Goal: Use online tool/utility: Utilize a website feature to perform a specific function

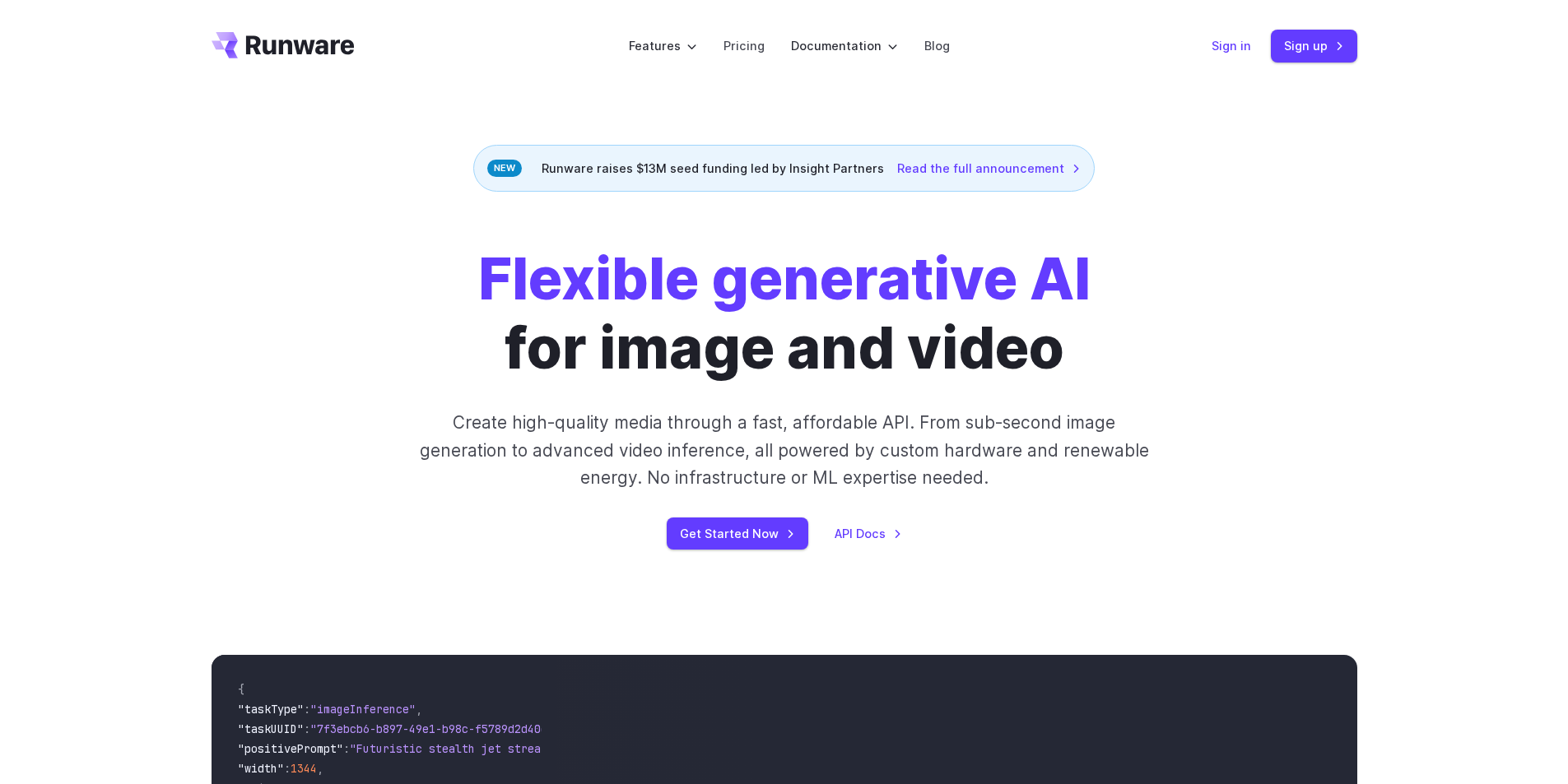
click at [1236, 51] on link "Sign in" at bounding box center [1231, 46] width 39 height 19
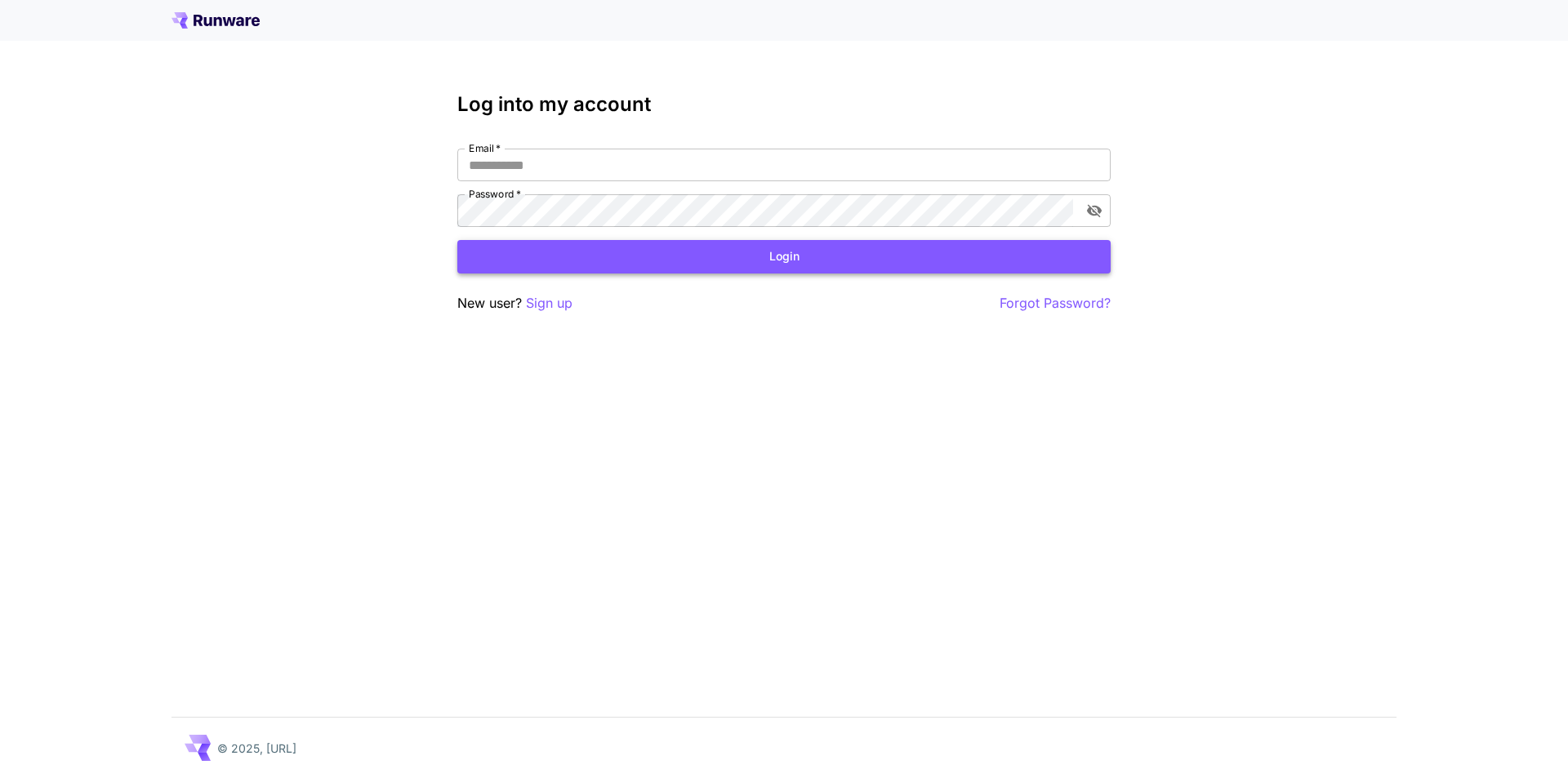
type input "**********"
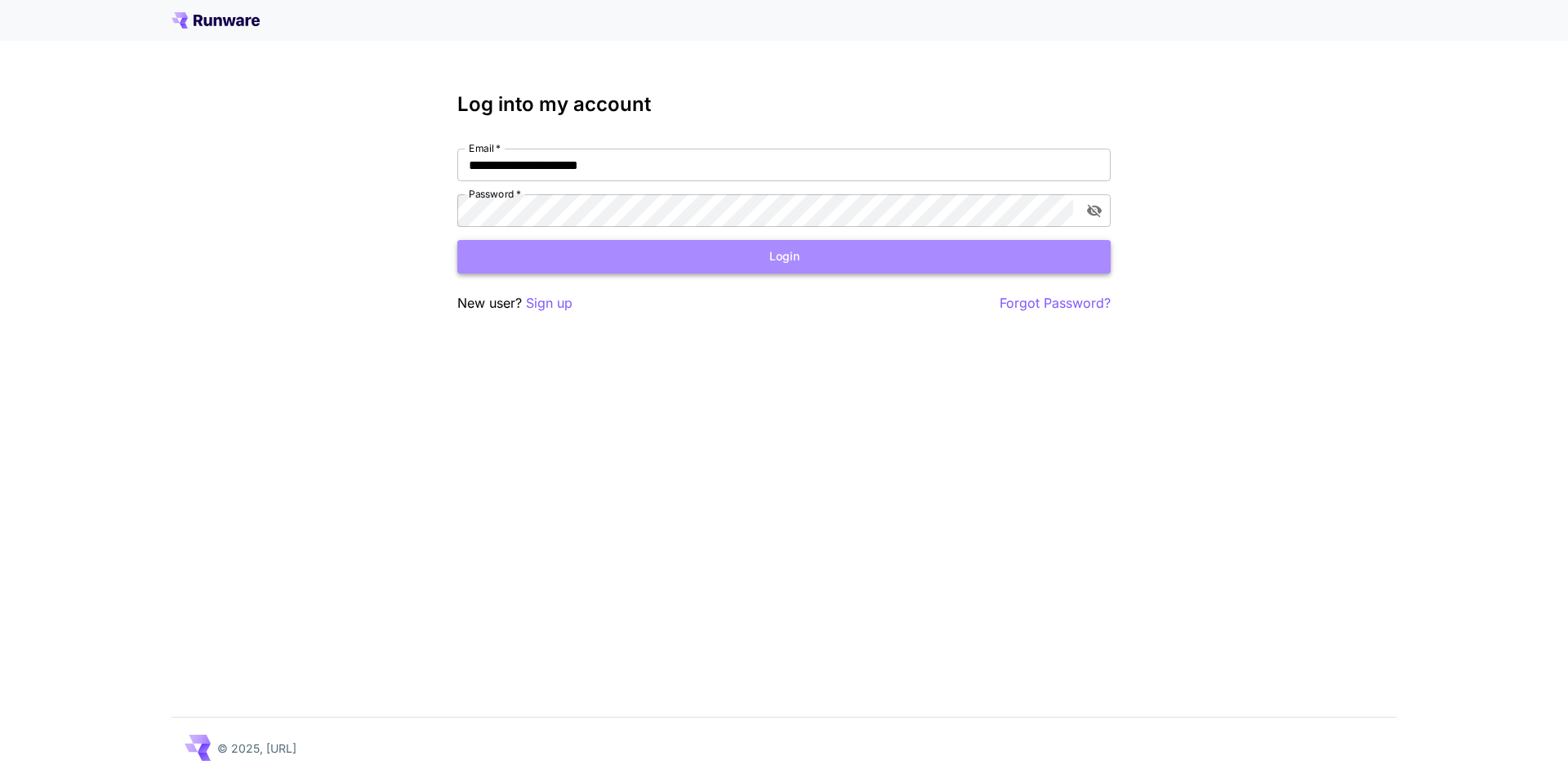
click at [761, 270] on button "Login" at bounding box center [784, 257] width 653 height 34
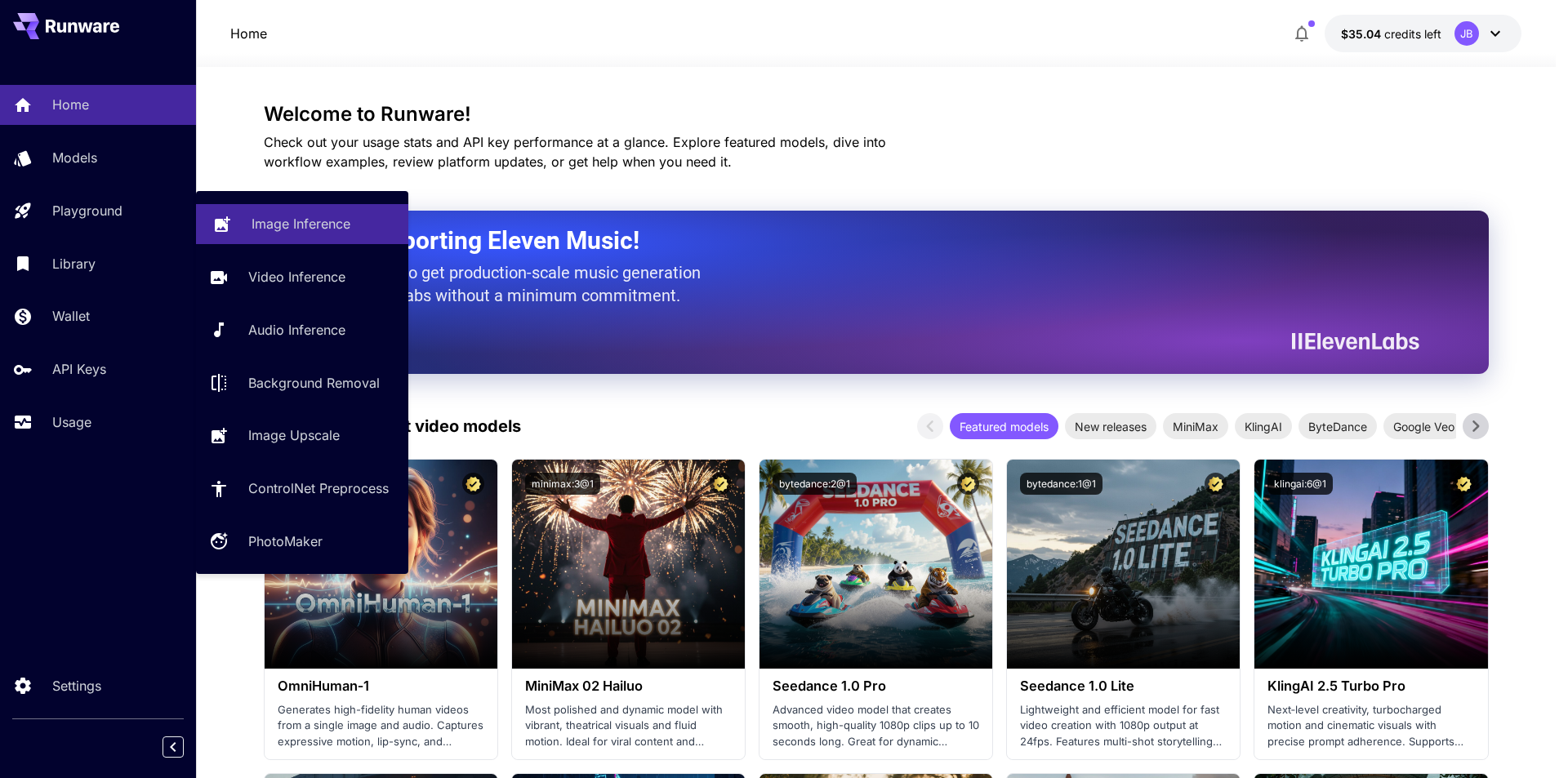
click at [284, 223] on p "Image Inference" at bounding box center [300, 224] width 99 height 19
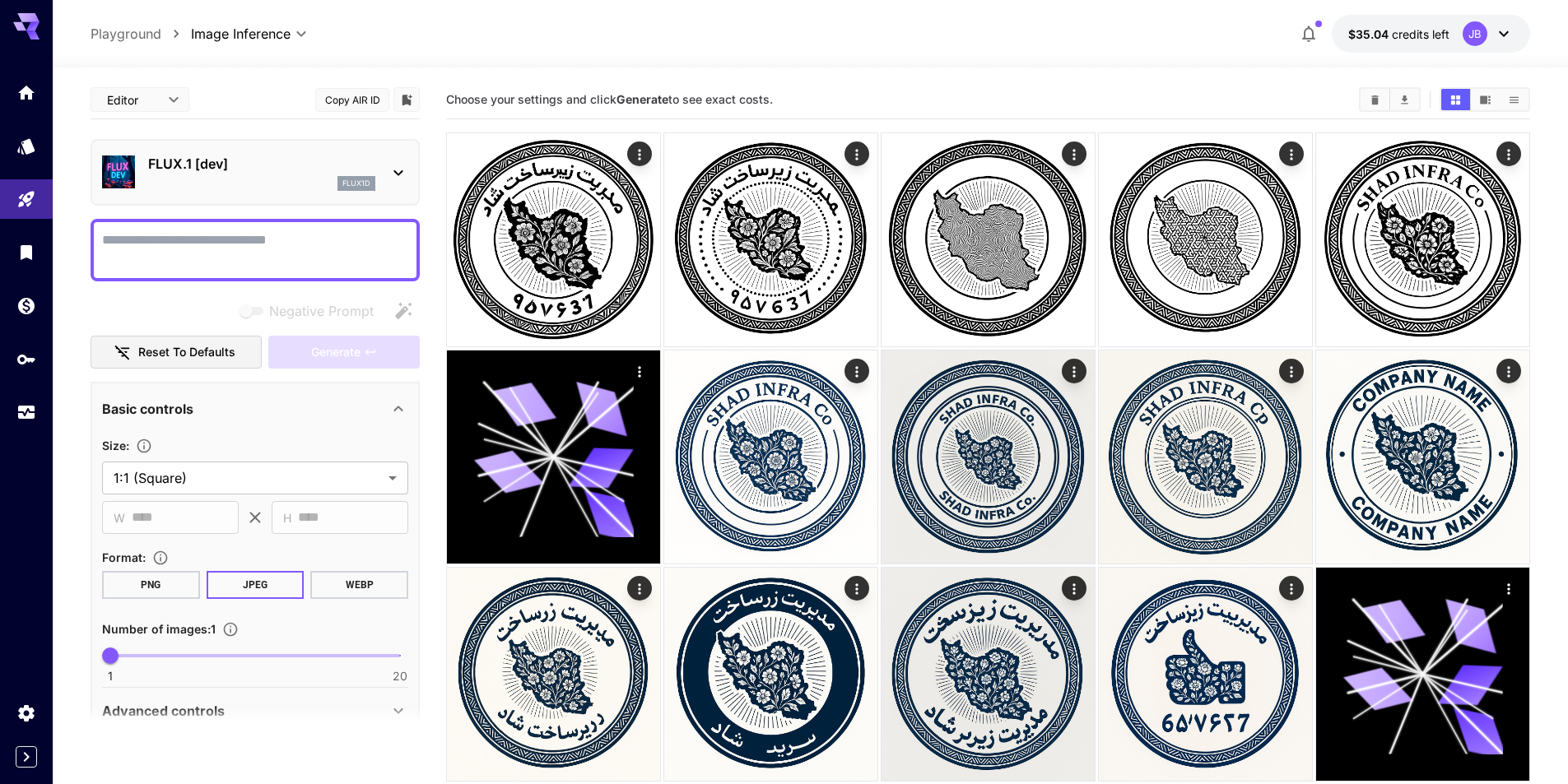
click at [287, 191] on div "FLUX.1 [dev] flux1d" at bounding box center [255, 172] width 306 height 50
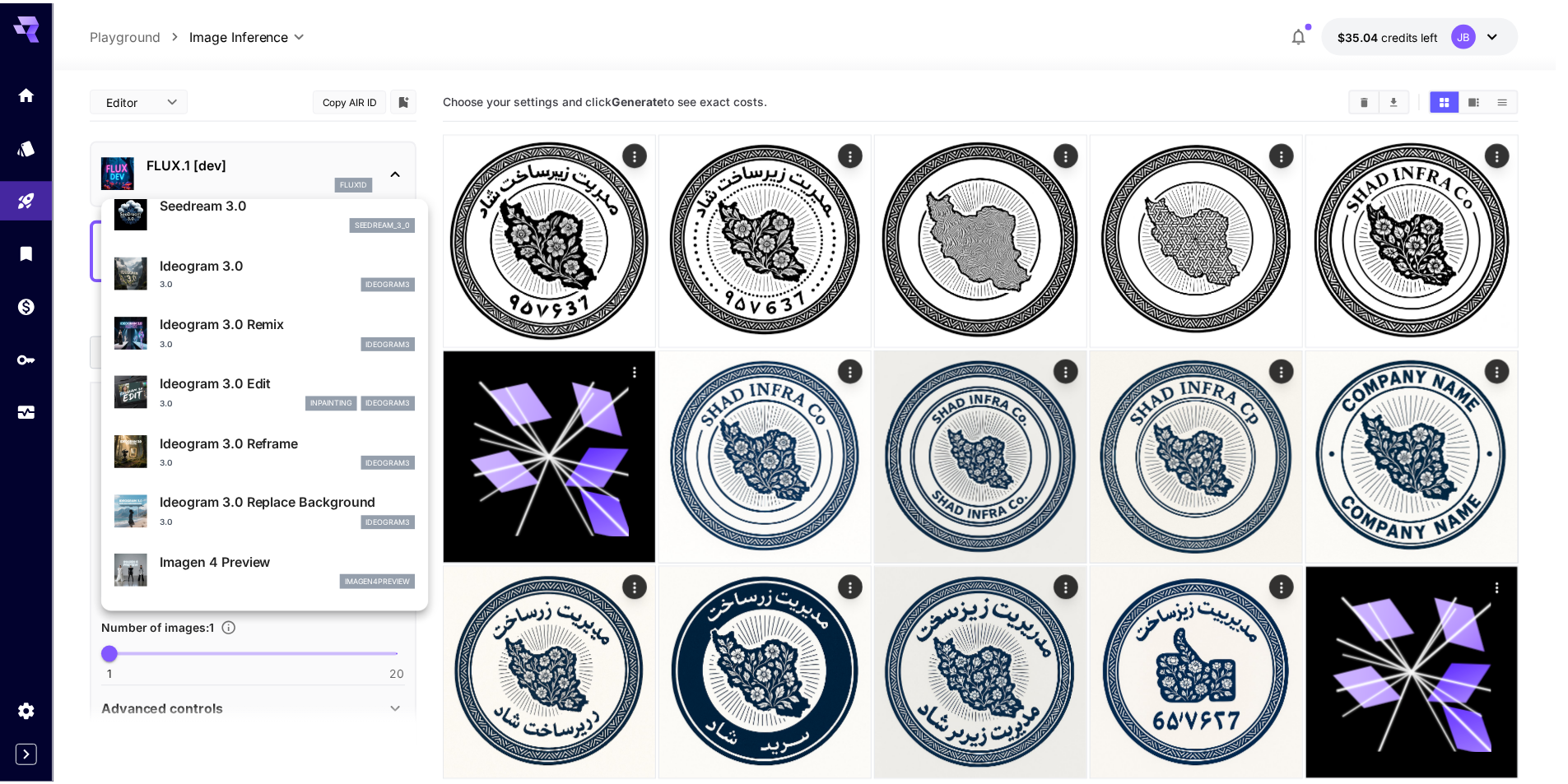
scroll to position [660, 0]
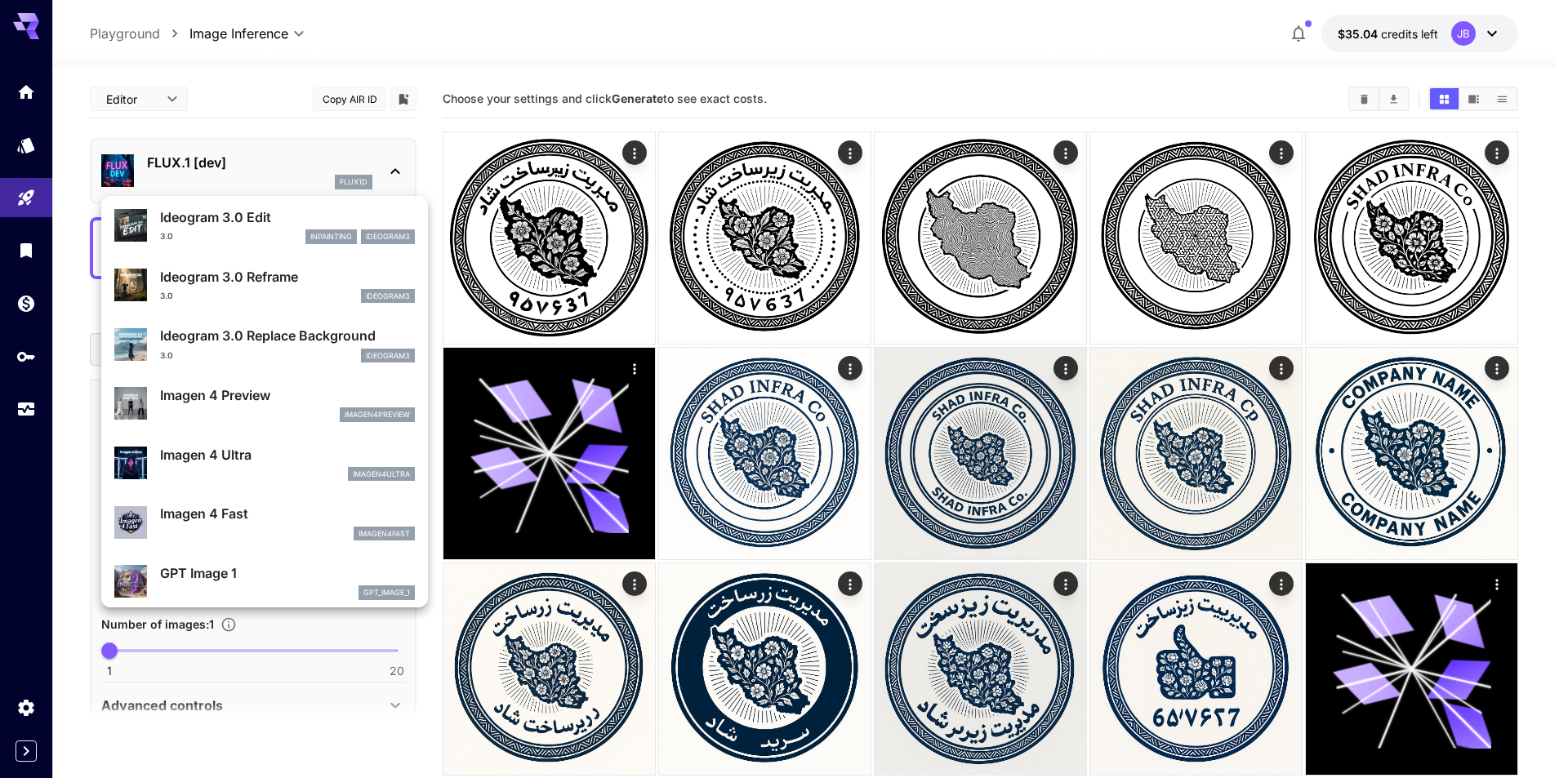
click at [277, 565] on p "GPT Image 1" at bounding box center [288, 573] width 255 height 19
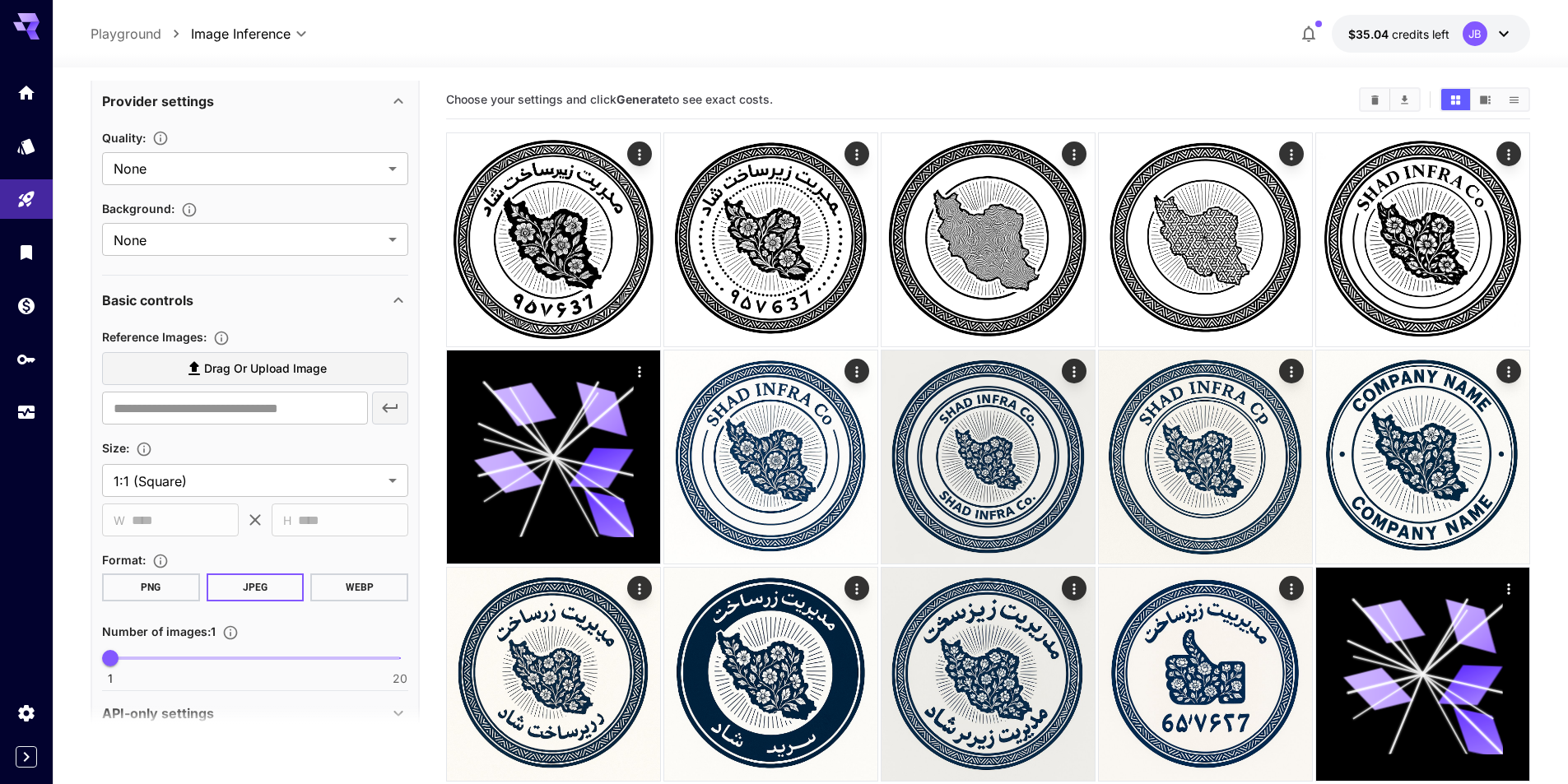
scroll to position [339, 0]
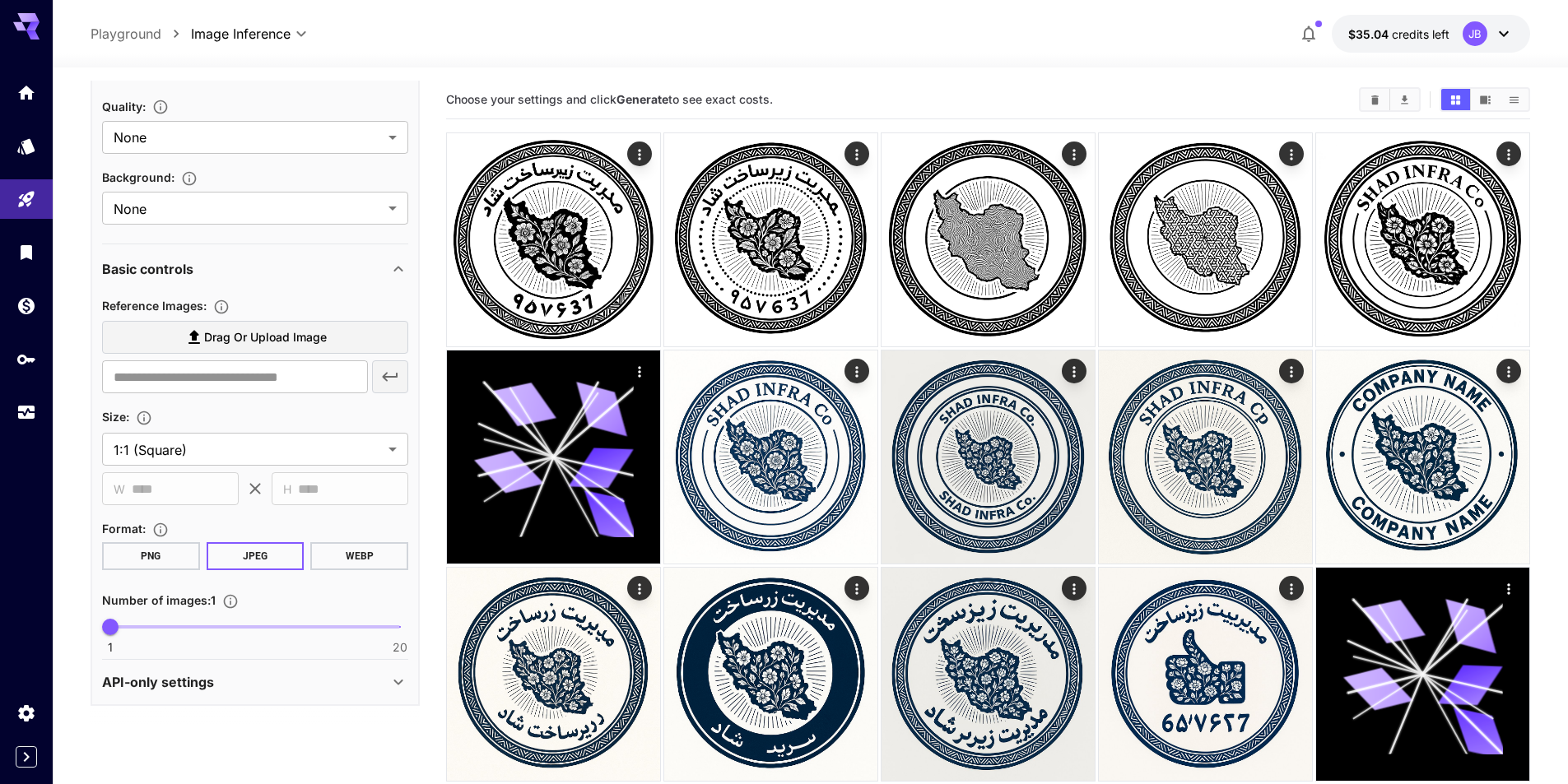
click at [293, 331] on span "Drag or upload image" at bounding box center [265, 338] width 122 height 20
click at [0, 0] on input "Drag or upload image" at bounding box center [0, 0] width 0 height 0
click at [254, 344] on span "Drag or upload image" at bounding box center [265, 338] width 122 height 20
click at [0, 0] on input "Drag or upload image" at bounding box center [0, 0] width 0 height 0
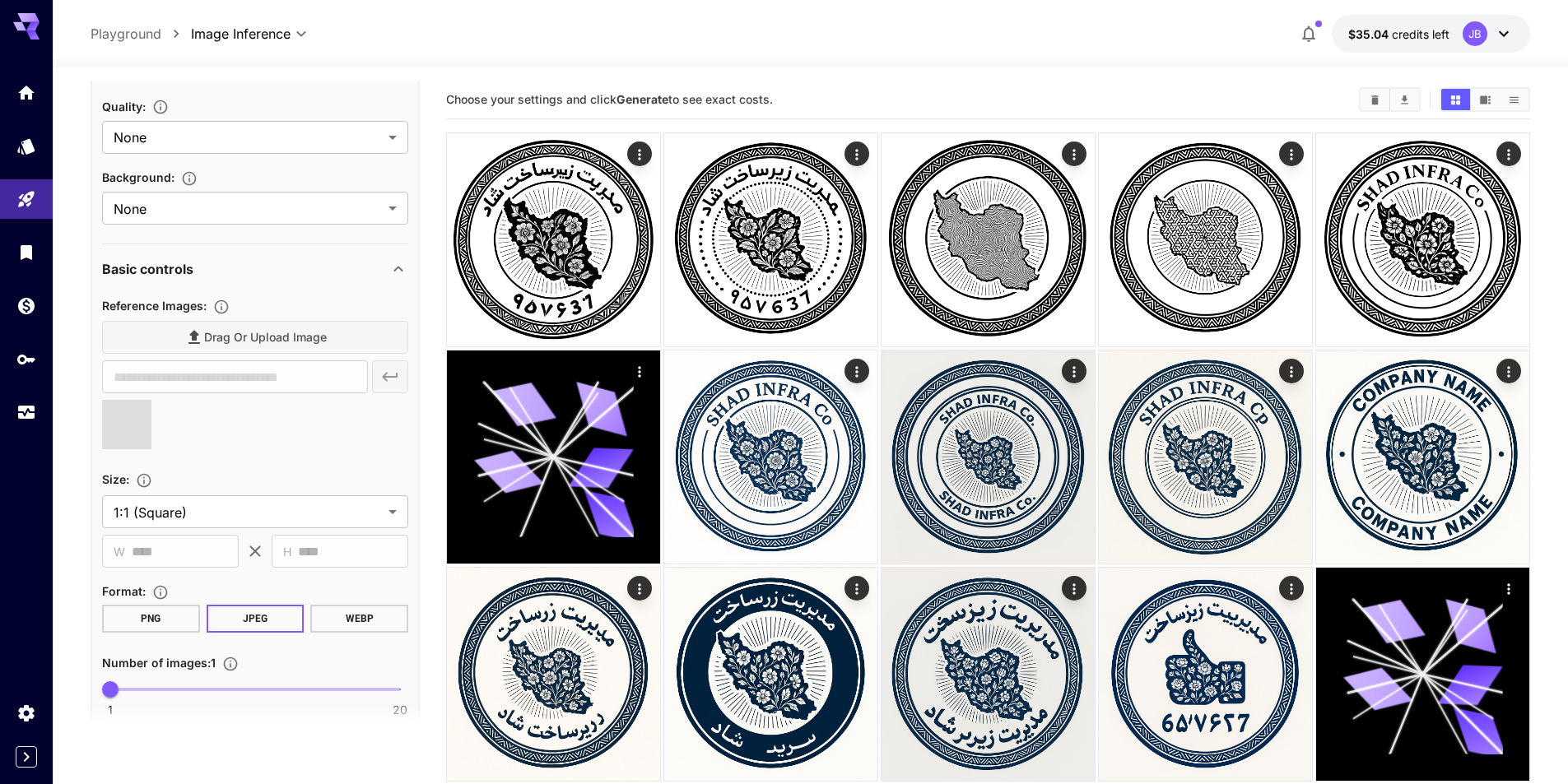
scroll to position [0, 0]
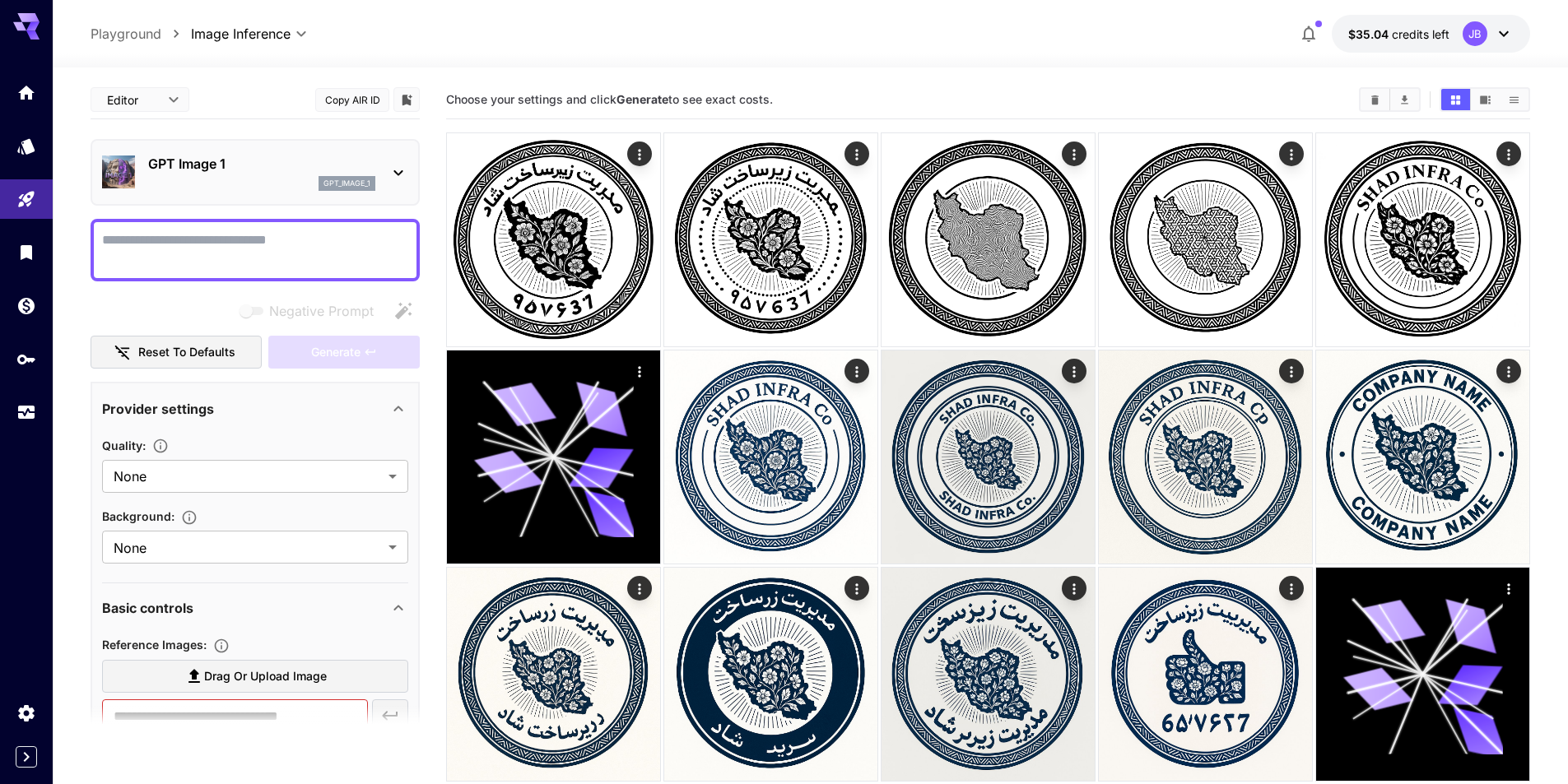
click at [289, 252] on textarea "Negative Prompt" at bounding box center [255, 250] width 306 height 39
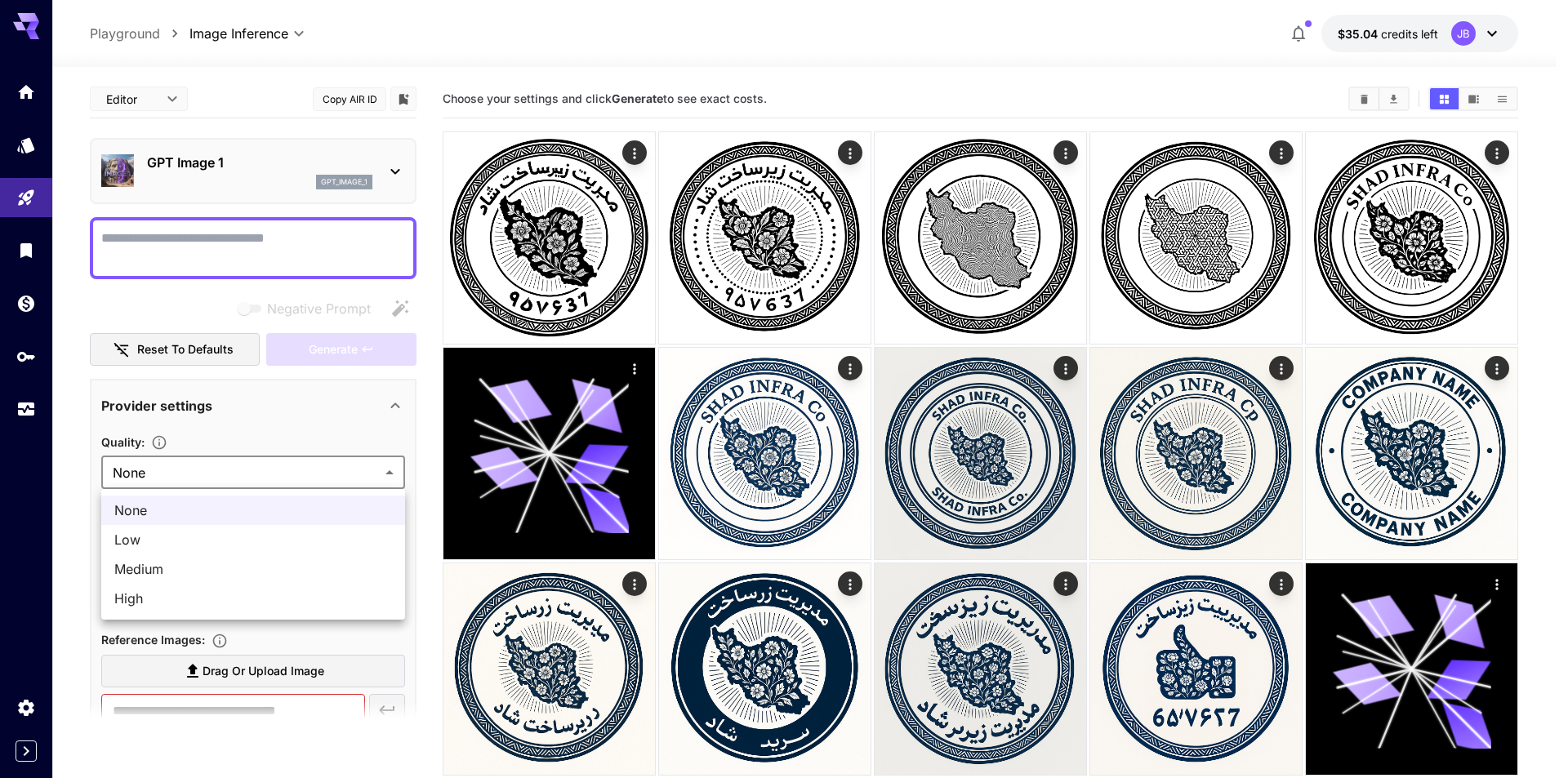
click at [230, 592] on span "High" at bounding box center [252, 598] width 278 height 19
type input "****"
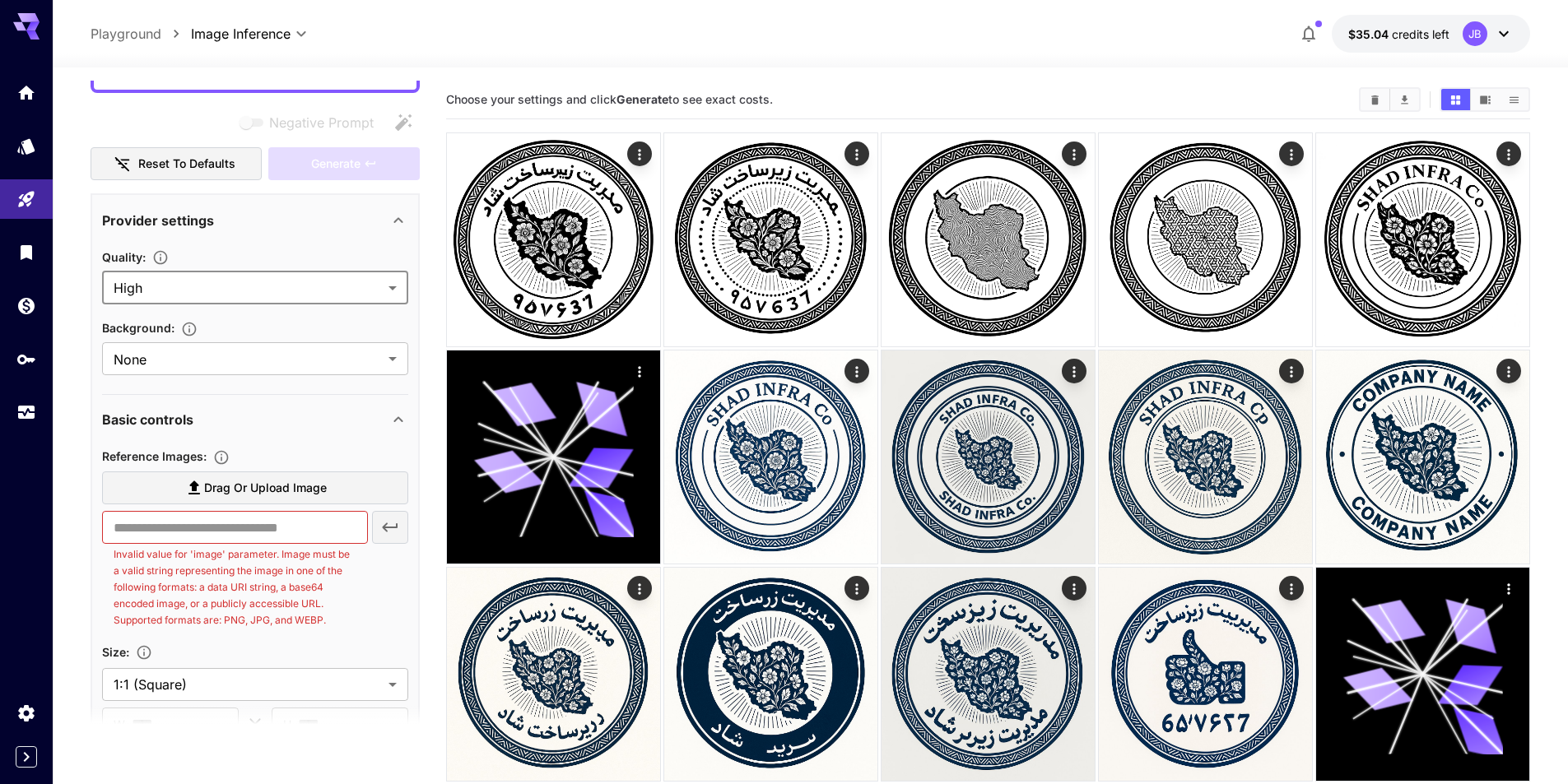
scroll to position [247, 0]
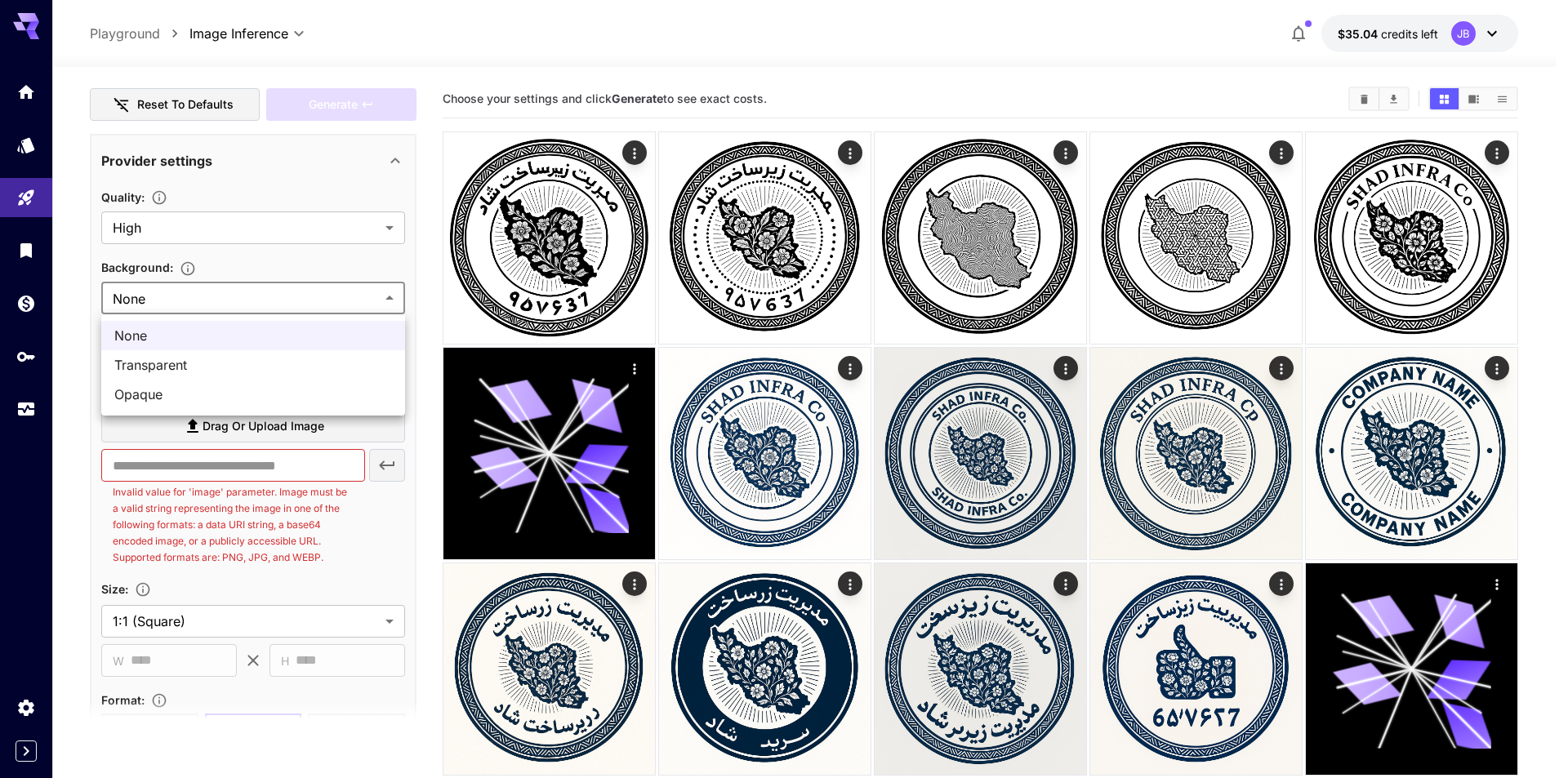
click at [292, 288] on div at bounding box center [784, 389] width 1568 height 778
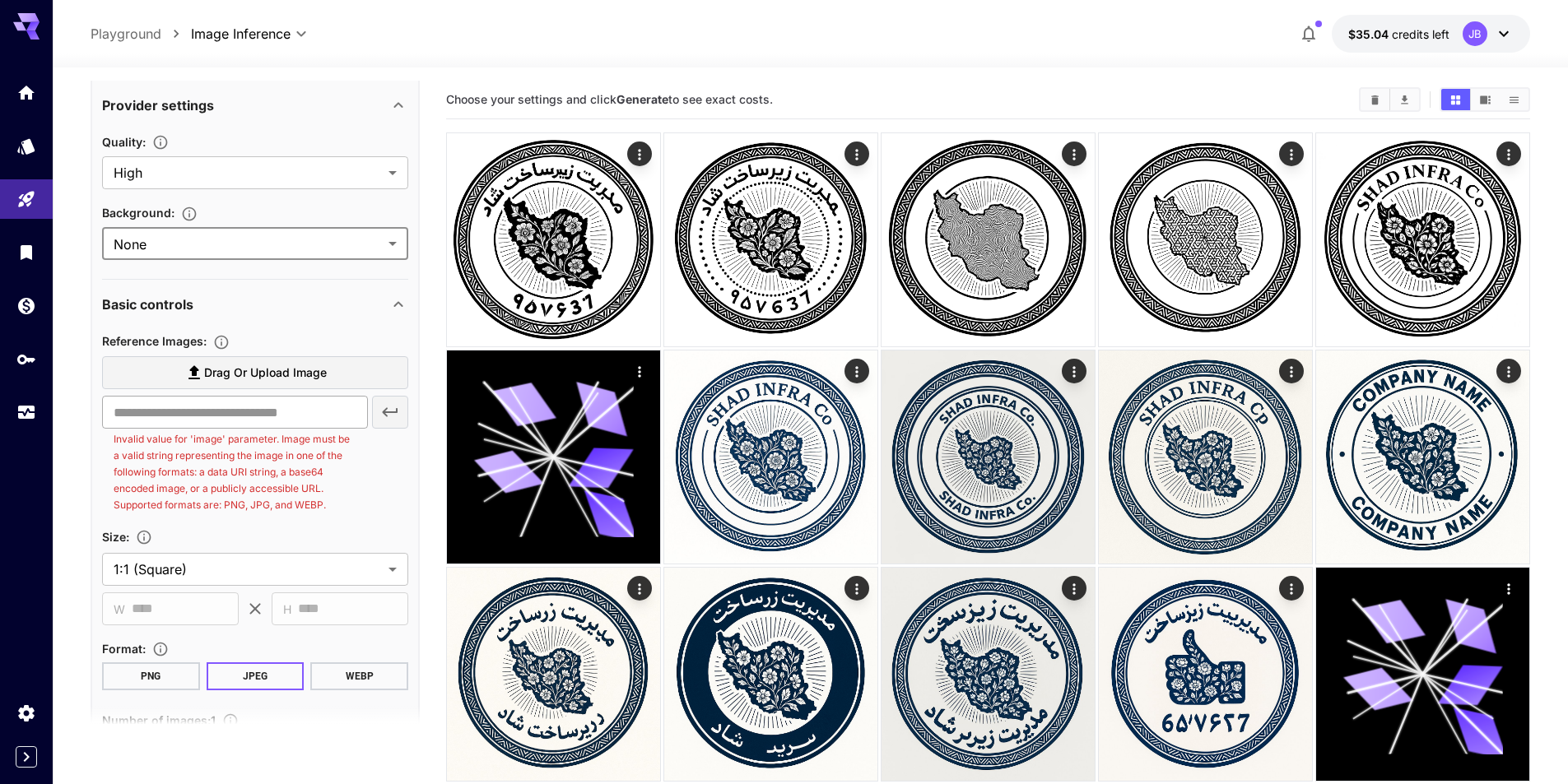
scroll to position [412, 0]
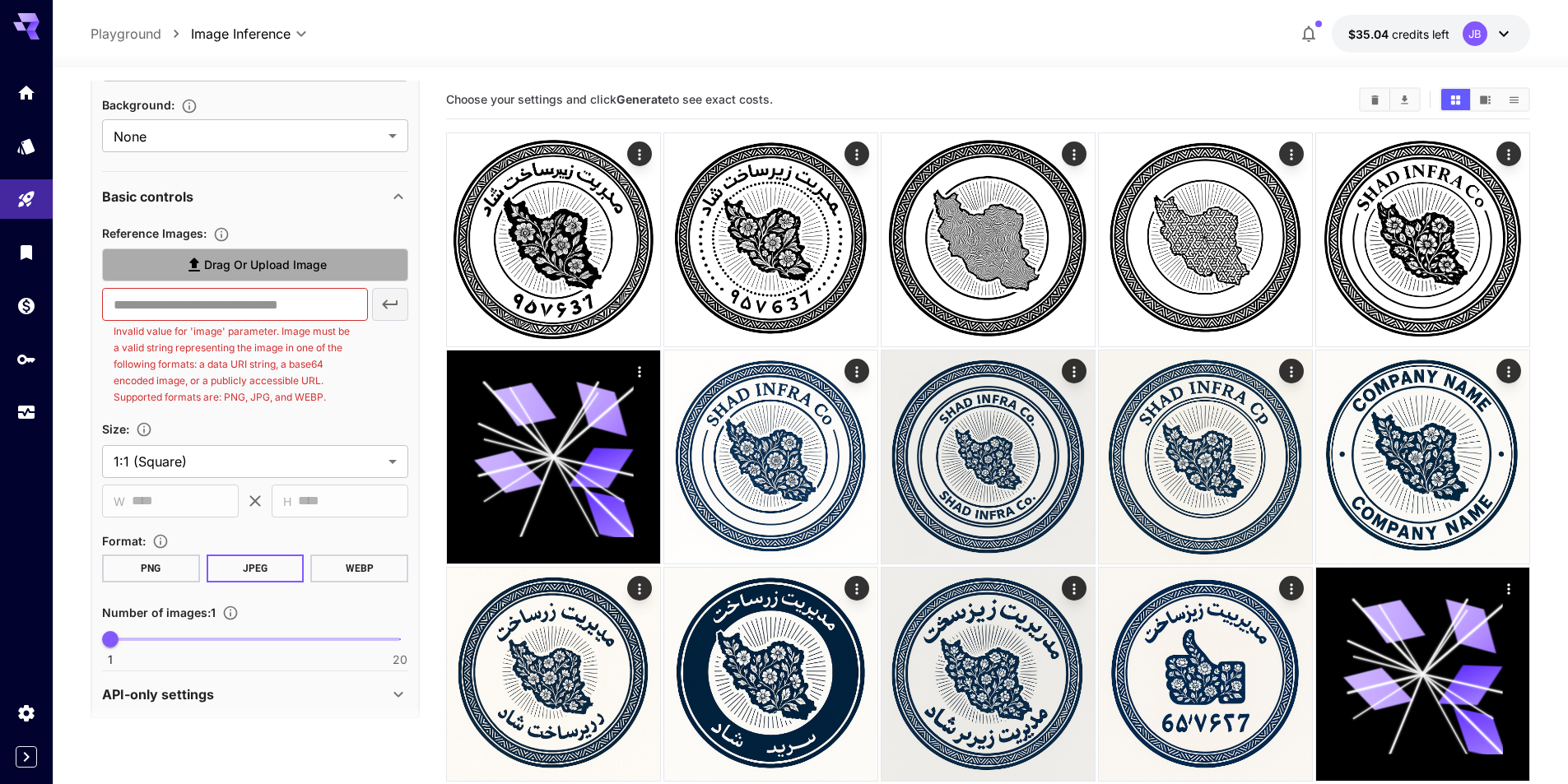
click at [304, 263] on span "Drag or upload image" at bounding box center [265, 265] width 122 height 20
click at [0, 0] on input "Drag or upload image" at bounding box center [0, 0] width 0 height 0
